Goal: Information Seeking & Learning: Understand process/instructions

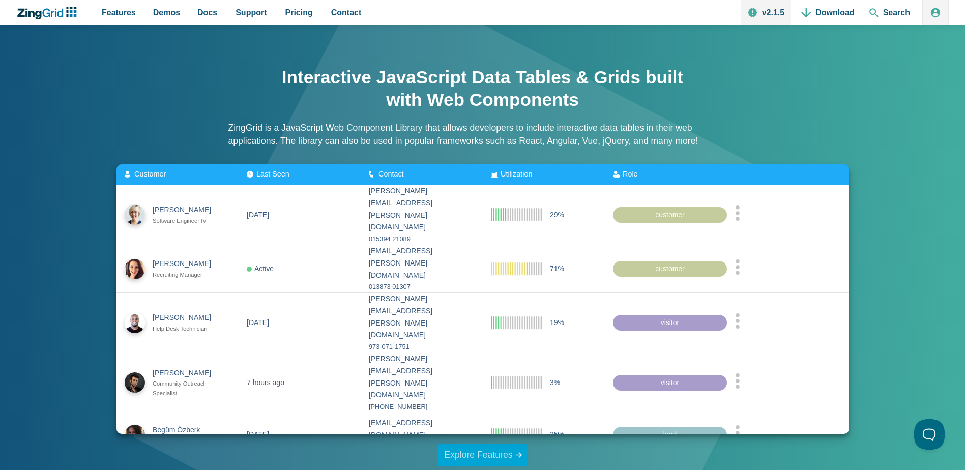
click at [520, 455] on link "Explore Features" at bounding box center [483, 455] width 91 height 22
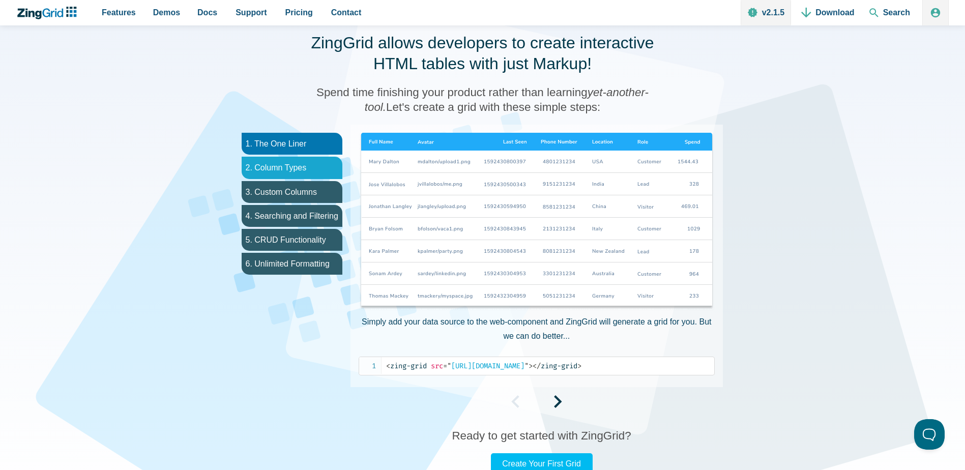
click at [294, 172] on li "2. Column Types" at bounding box center [292, 168] width 101 height 22
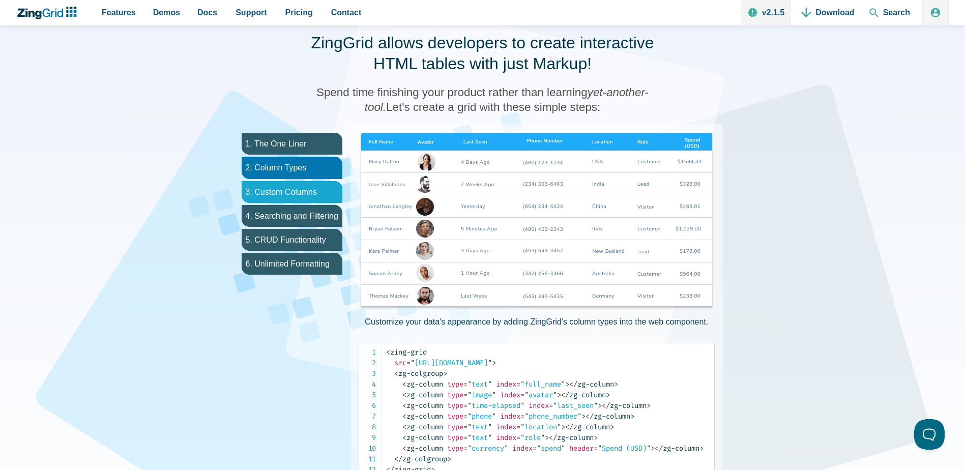
click at [290, 190] on li "3. Custom Columns" at bounding box center [292, 192] width 101 height 22
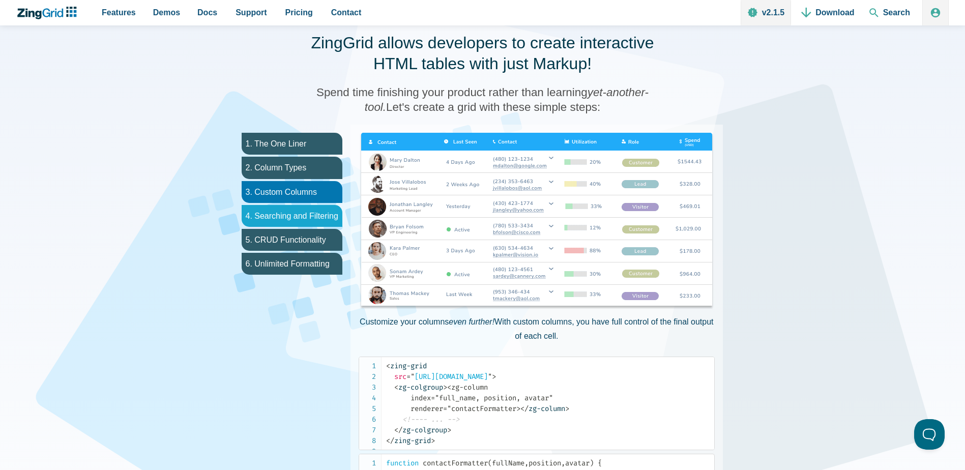
click at [286, 213] on li "4. Searching and Filtering" at bounding box center [292, 216] width 101 height 22
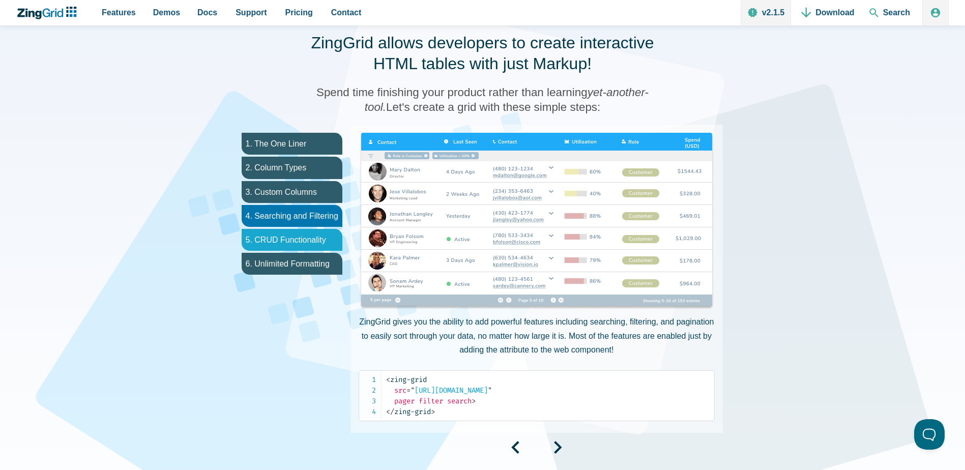
click at [287, 238] on li "5. CRUD Functionality" at bounding box center [292, 240] width 101 height 22
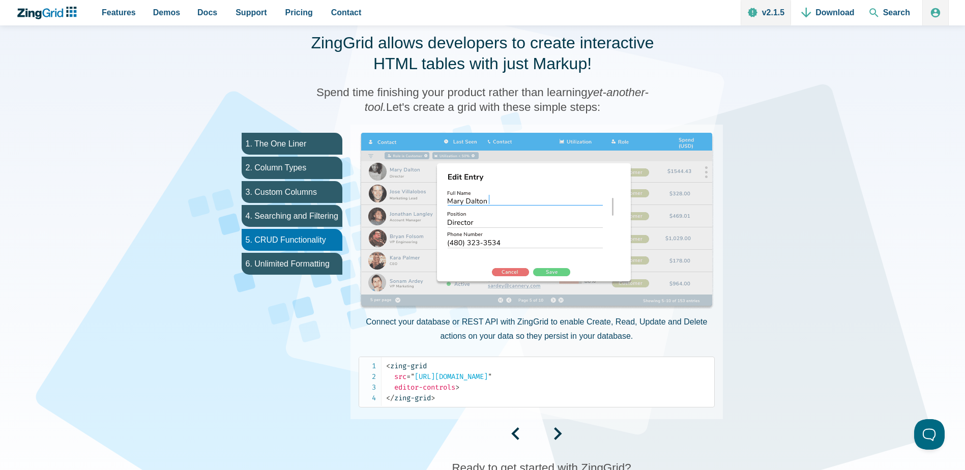
click at [316, 336] on ul "1. The One Liner 2. Column Types 3. Custom Columns 4. Searching and Filtering 5…" at bounding box center [292, 284] width 117 height 318
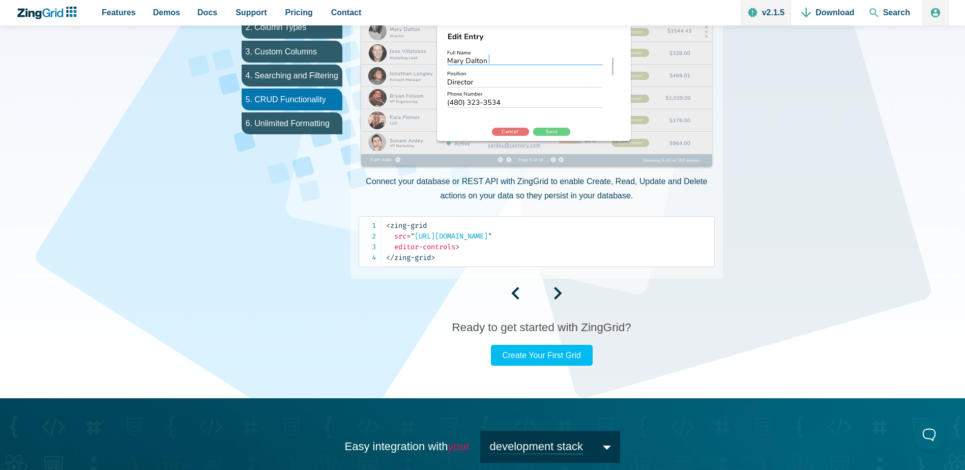
scroll to position [701, 0]
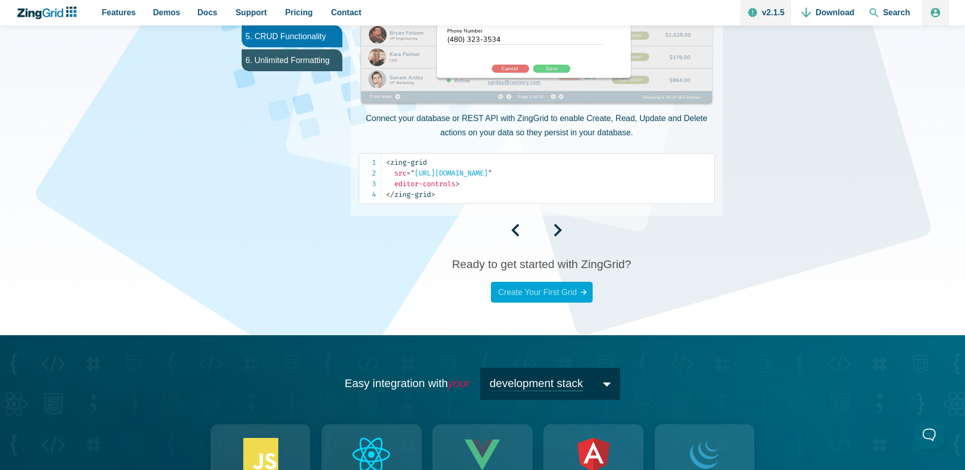
click at [553, 292] on link "Create Your First Grid" at bounding box center [542, 292] width 102 height 21
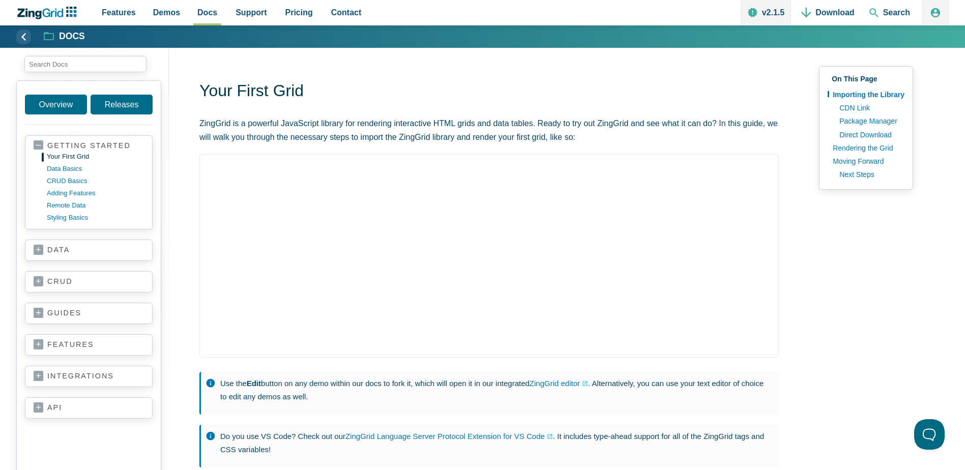
click at [60, 251] on link "data" at bounding box center [89, 250] width 110 height 10
click at [55, 346] on link "rest" at bounding box center [96, 346] width 97 height 12
